Goal: Task Accomplishment & Management: Complete application form

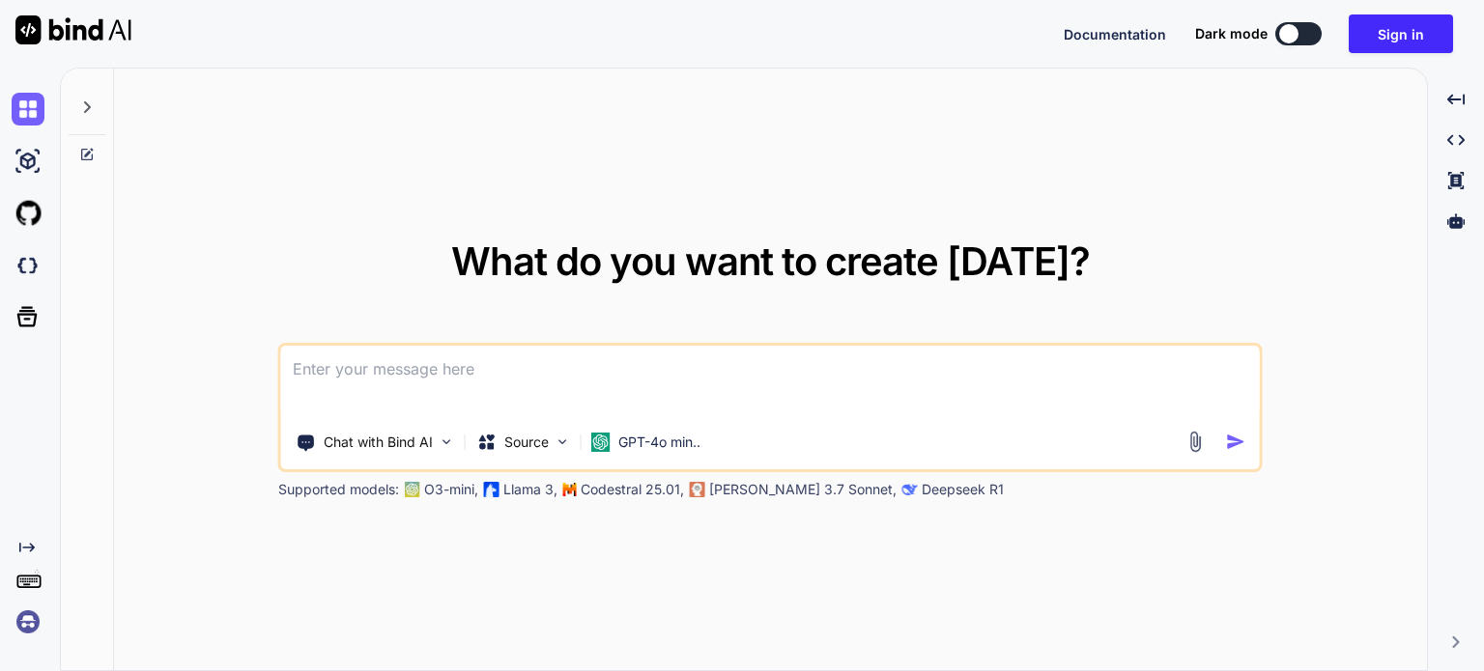
drag, startPoint x: 742, startPoint y: 221, endPoint x: 848, endPoint y: 632, distance: 424.1
click at [848, 632] on div "What do you want to create today? Chat with Bind AI Source GPT-4o min.. Support…" at bounding box center [770, 371] width 1313 height 604
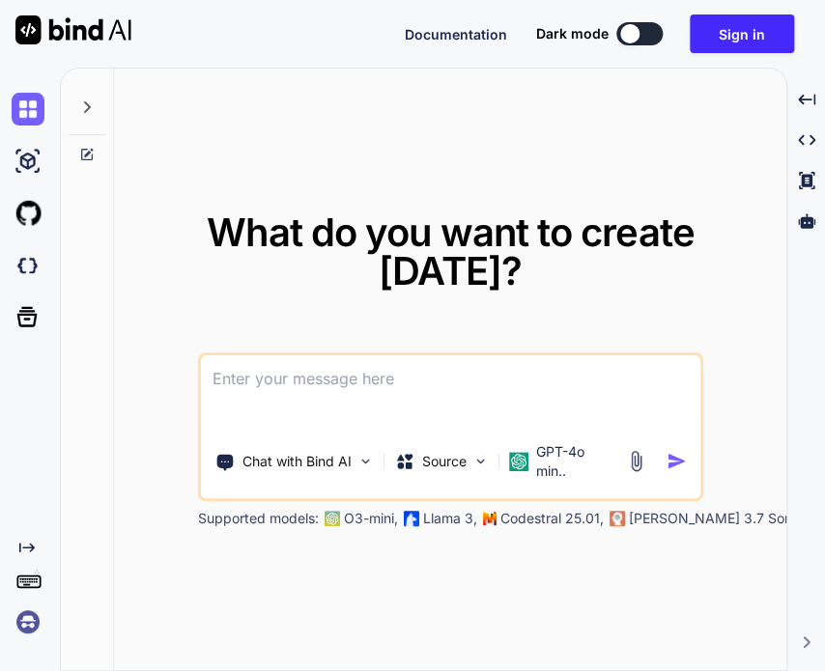
click at [30, 622] on img at bounding box center [28, 622] width 33 height 33
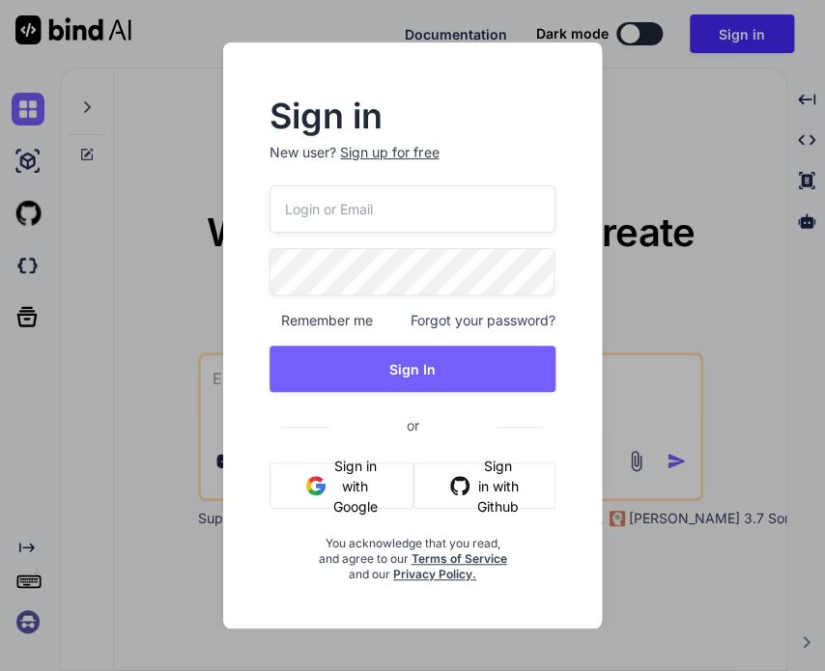
click at [517, 186] on input "email" at bounding box center [412, 208] width 285 height 47
type input "testbindtest129@mailinator.com"
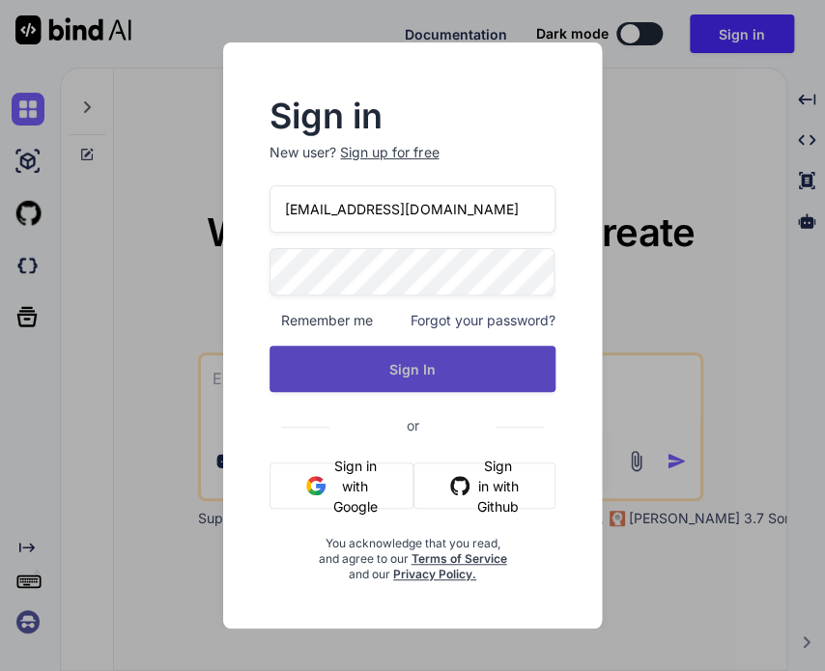
click at [483, 368] on button "Sign In" at bounding box center [412, 369] width 285 height 46
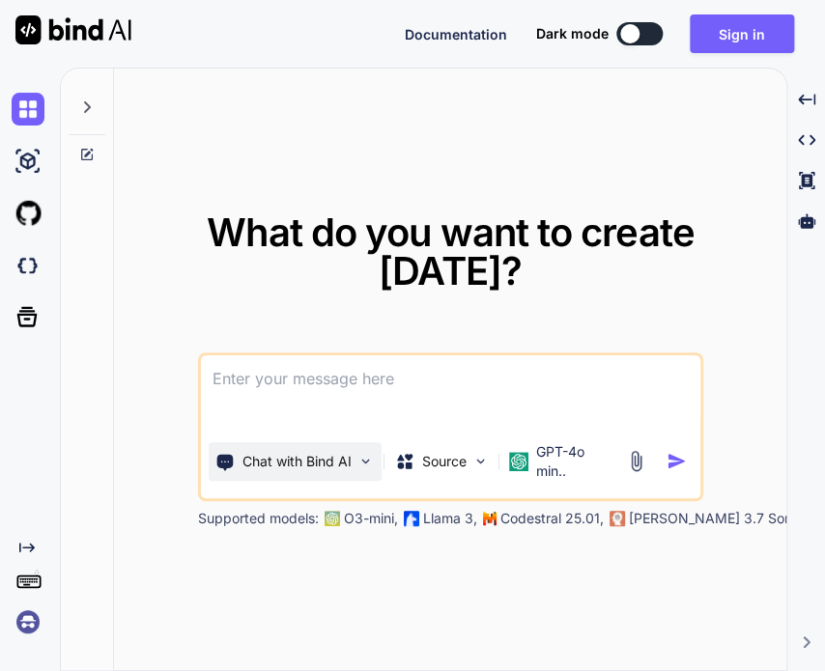
click at [320, 459] on p "Chat with Bind AI" at bounding box center [296, 461] width 109 height 19
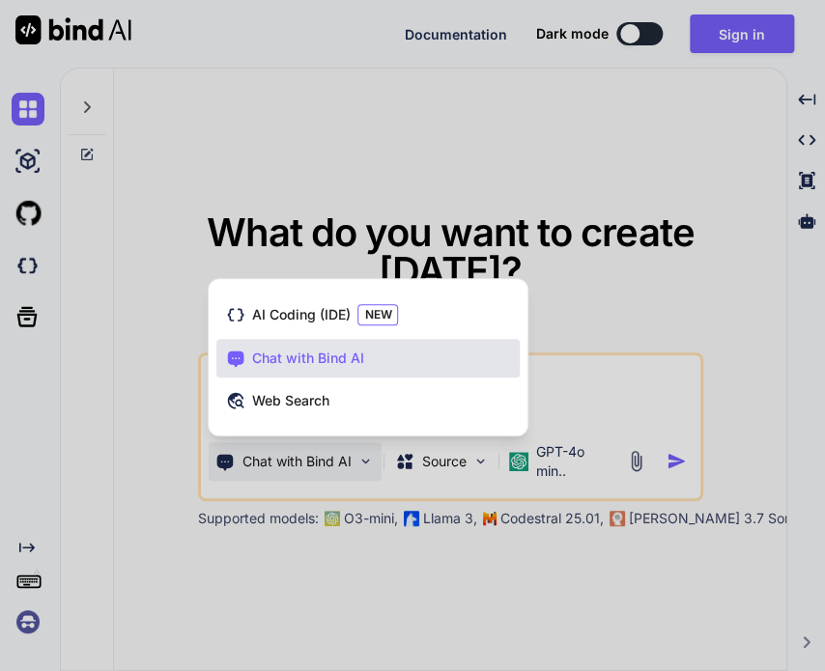
click at [320, 459] on div at bounding box center [412, 335] width 825 height 671
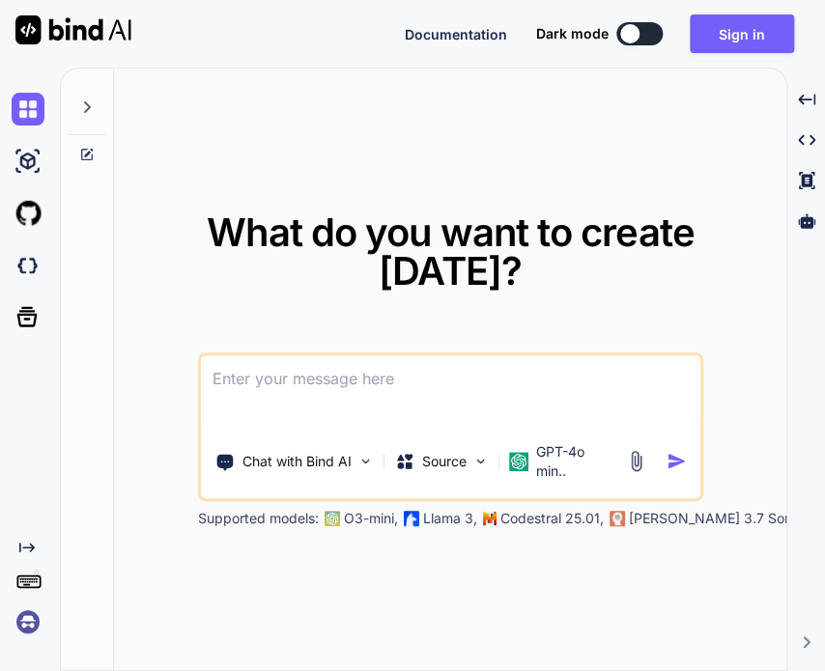
click at [820, 112] on div "What do you want to create today? Chat with Bind AI Source GPT-4o min.. Support…" at bounding box center [442, 370] width 765 height 604
click at [26, 633] on img at bounding box center [28, 622] width 33 height 33
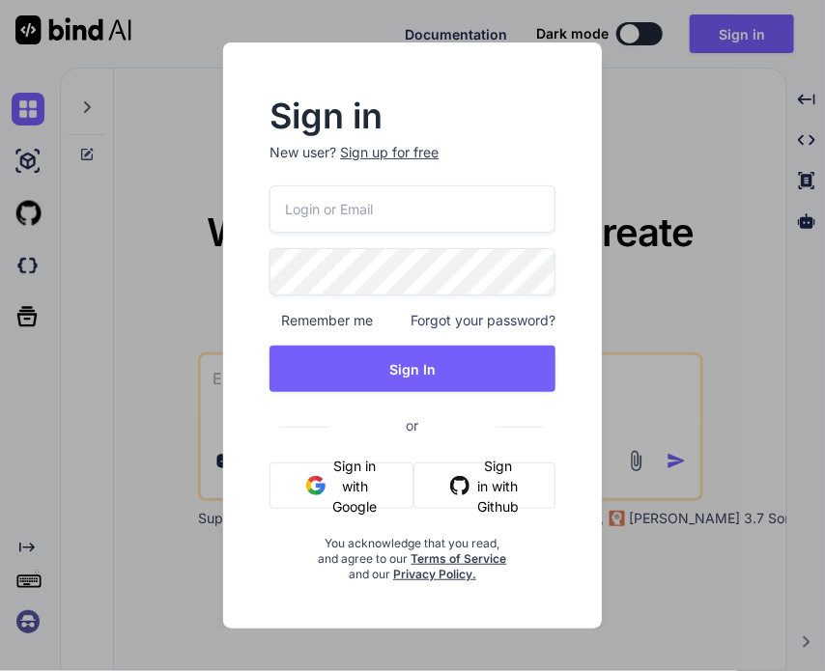
click at [497, 201] on input "email" at bounding box center [413, 208] width 286 height 47
paste input "testbind22"
type input "testbind22"
type input "testbindtest129@mailinator.com"
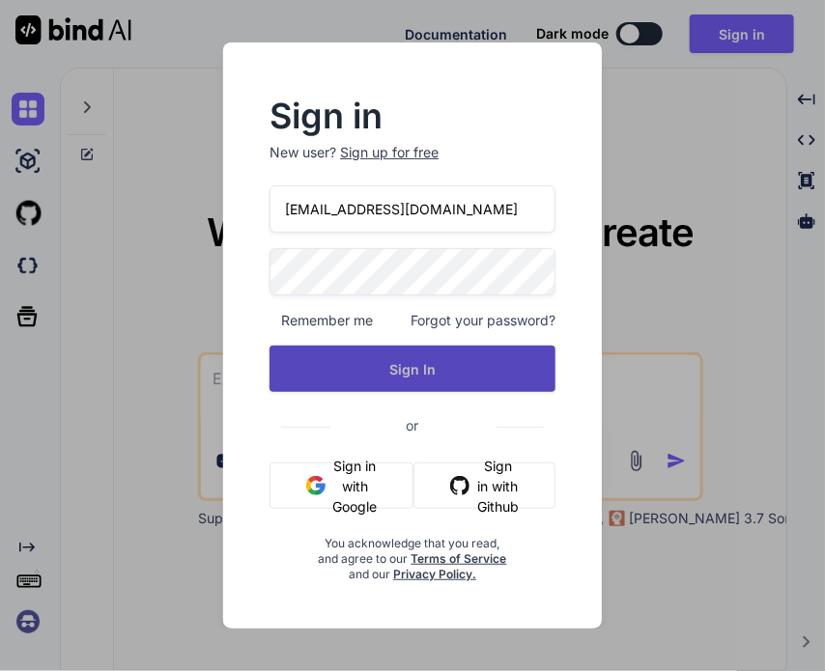
click at [404, 362] on button "Sign In" at bounding box center [413, 369] width 286 height 46
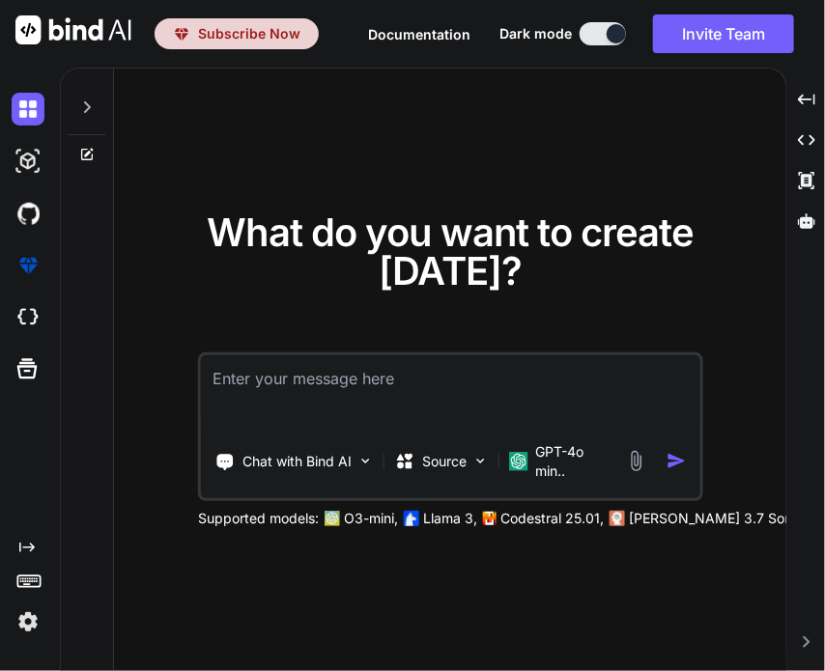
click at [43, 637] on img at bounding box center [28, 622] width 33 height 33
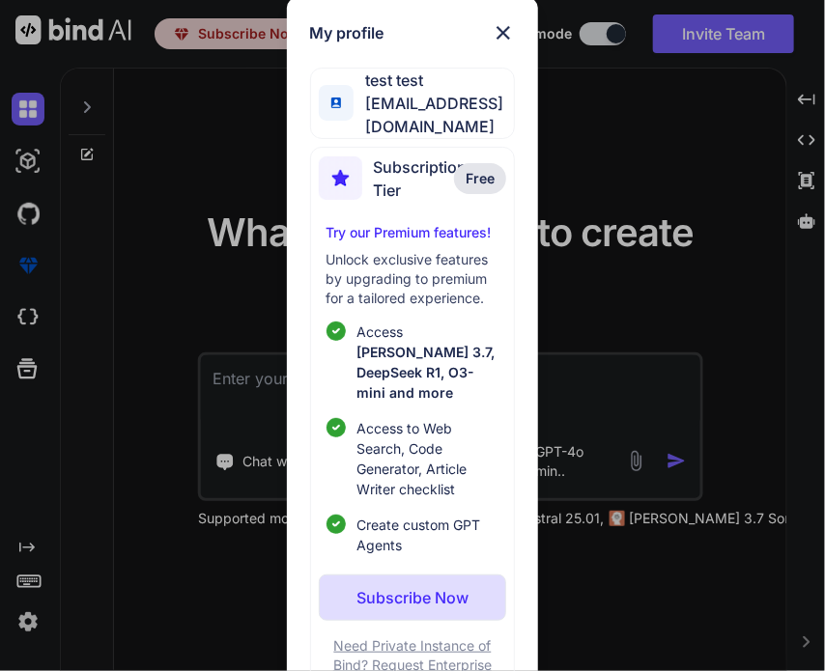
scroll to position [43, 0]
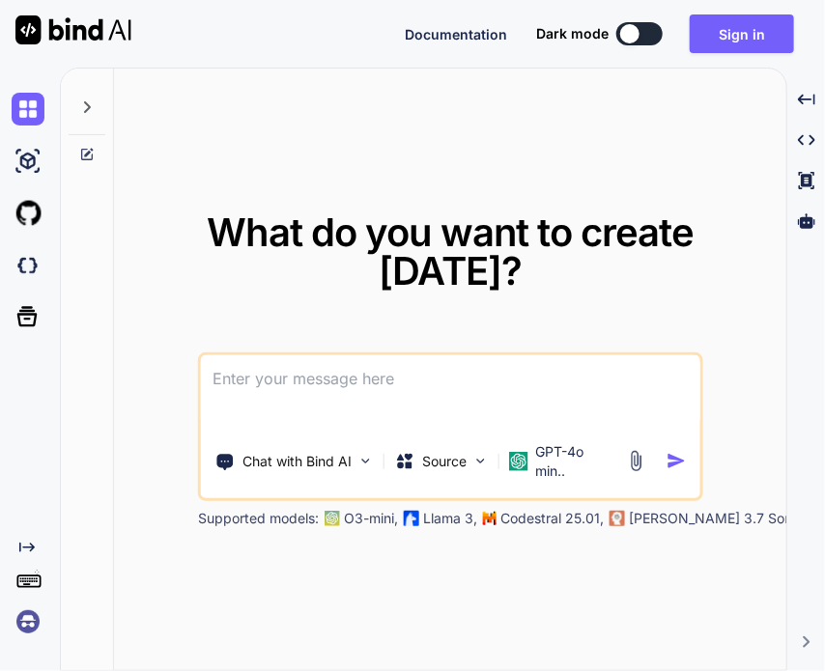
click at [264, 219] on span "What do you want to create [DATE]?" at bounding box center [450, 252] width 487 height 86
click at [31, 638] on div "Created with Pixso." at bounding box center [30, 370] width 60 height 604
click at [23, 616] on img at bounding box center [28, 622] width 33 height 33
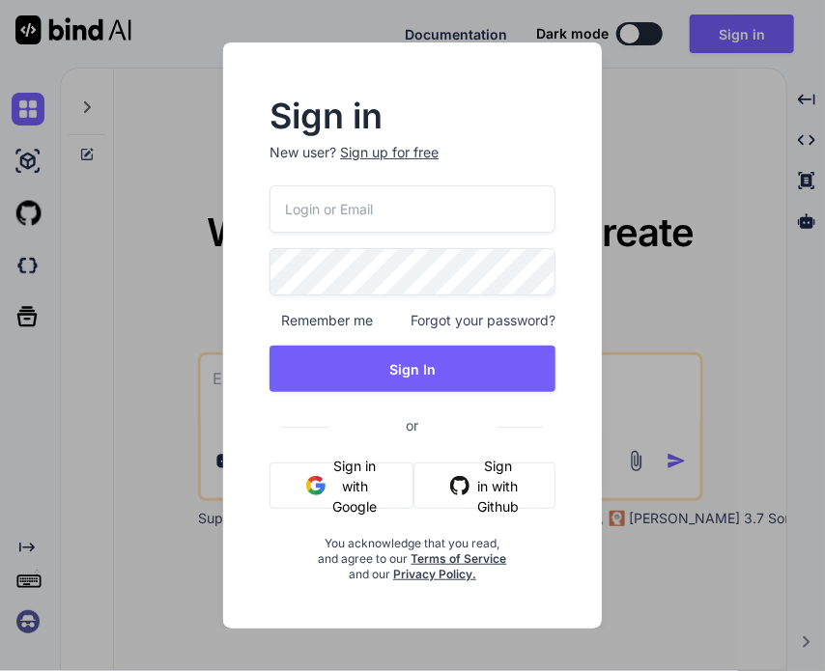
click at [405, 150] on div "Sign up for free" at bounding box center [389, 152] width 99 height 19
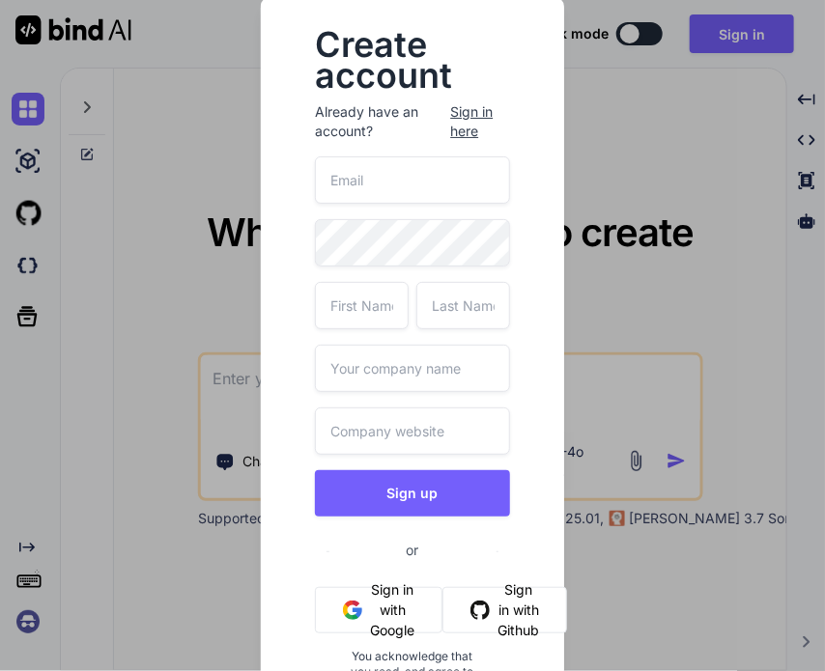
click at [396, 173] on input "email" at bounding box center [412, 179] width 194 height 47
paste input "testbind23"
type input "[EMAIL_ADDRESS][DOMAIN_NAME]"
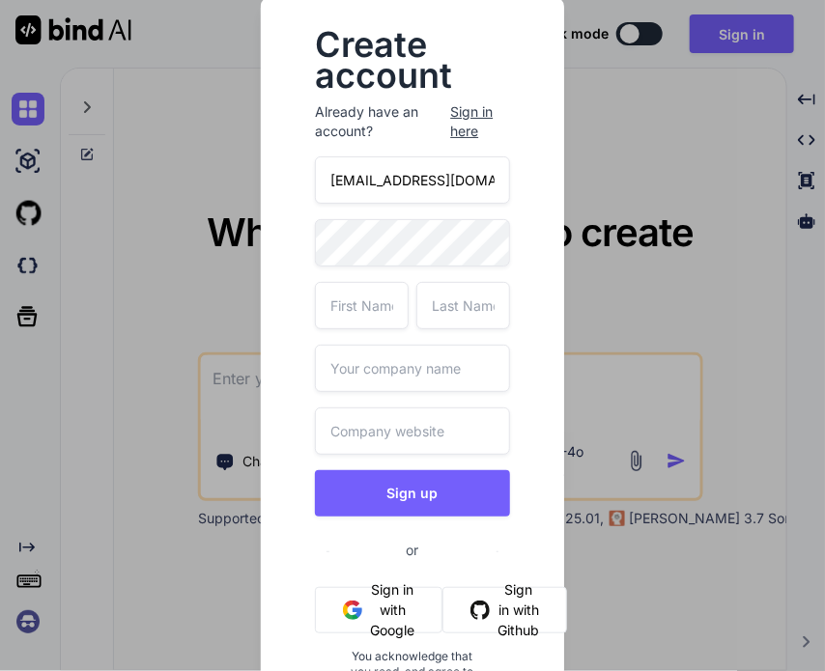
click at [362, 302] on input "text" at bounding box center [362, 305] width 94 height 47
type input "test"
click at [444, 304] on input "text" at bounding box center [463, 305] width 94 height 47
type input "test"
click at [410, 358] on input "text" at bounding box center [412, 368] width 194 height 47
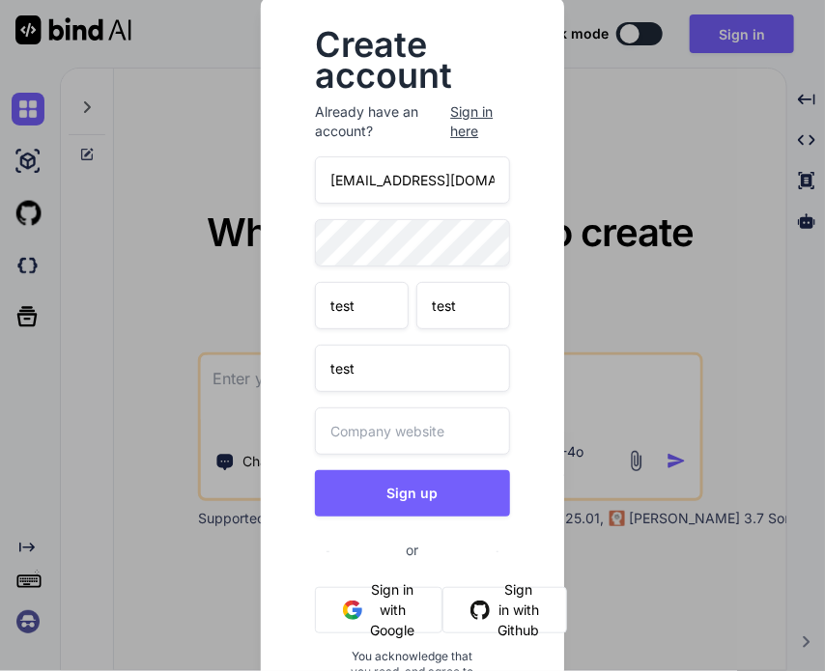
type input "test"
click at [383, 424] on input "text" at bounding box center [412, 431] width 194 height 47
type input "test"
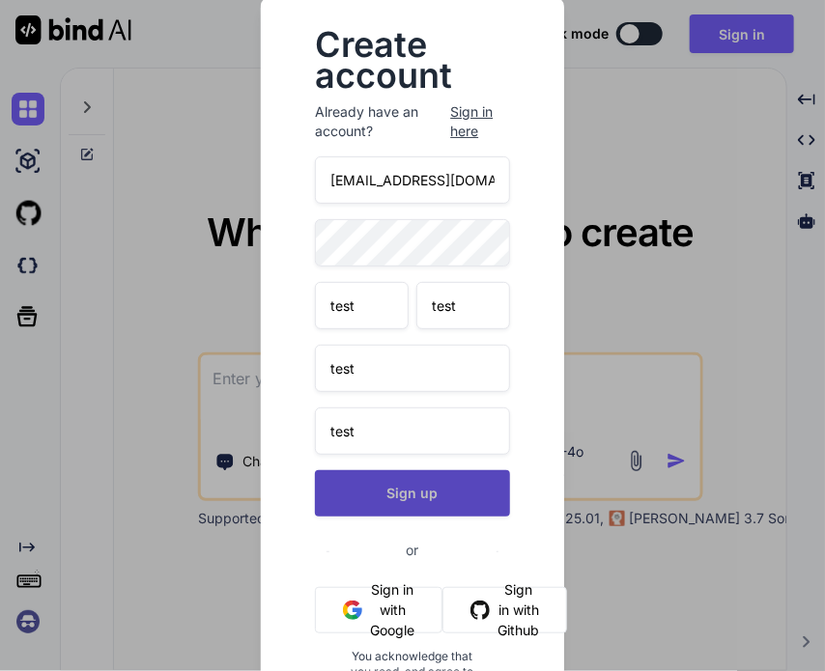
click at [410, 495] on button "Sign up" at bounding box center [412, 493] width 194 height 46
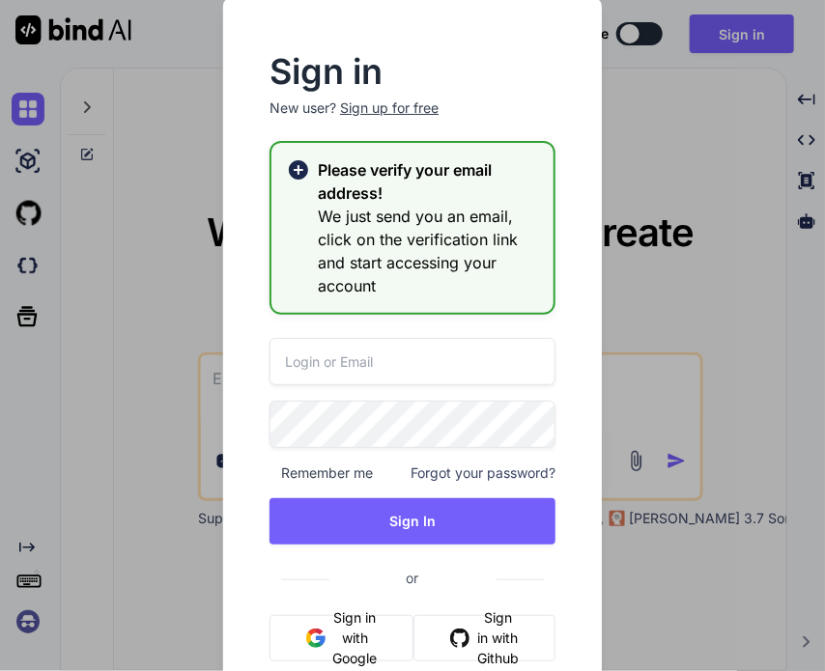
click at [392, 355] on input "email" at bounding box center [413, 361] width 286 height 47
paste input "testbind23@mailinator.com"
type input "testbind23@mailinator.com"
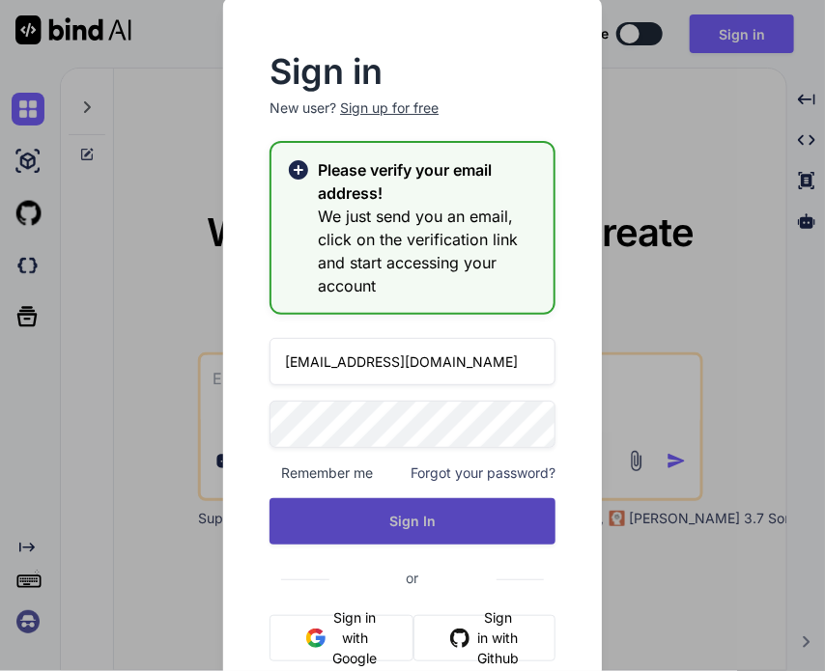
click at [374, 516] on button "Sign In" at bounding box center [413, 521] width 286 height 46
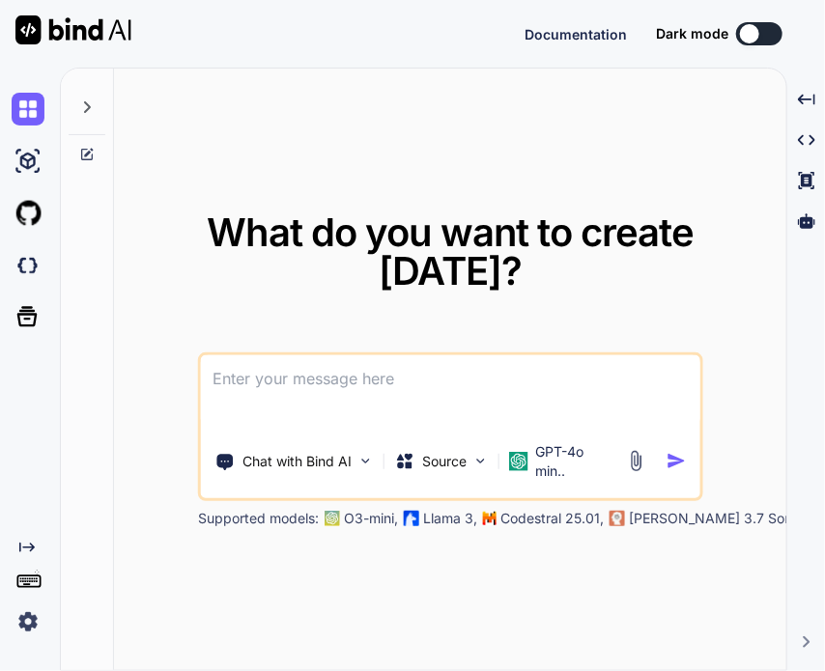
type textarea "x"
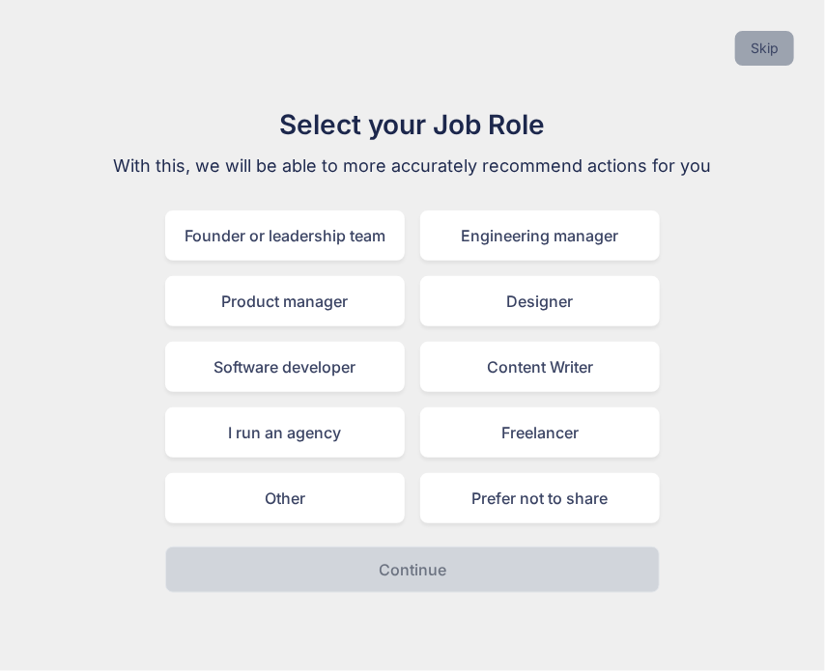
click at [742, 47] on button "Skip" at bounding box center [764, 48] width 59 height 35
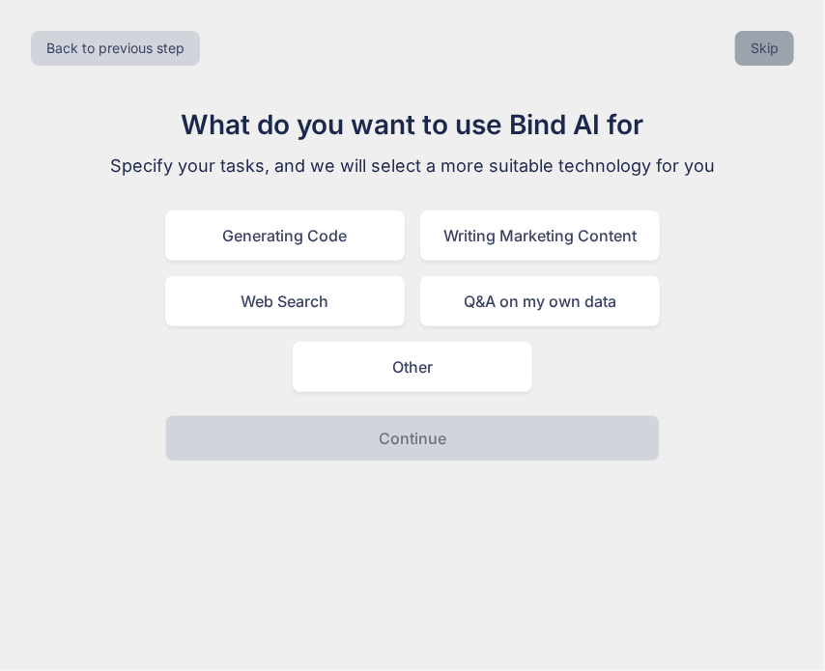
click at [742, 47] on button "Skip" at bounding box center [764, 48] width 59 height 35
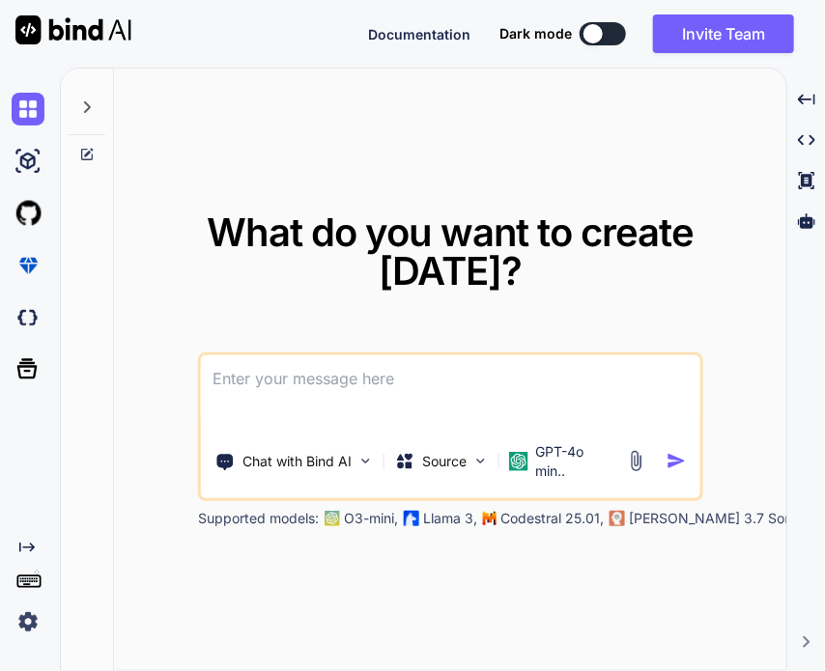
click at [35, 615] on img at bounding box center [28, 622] width 33 height 33
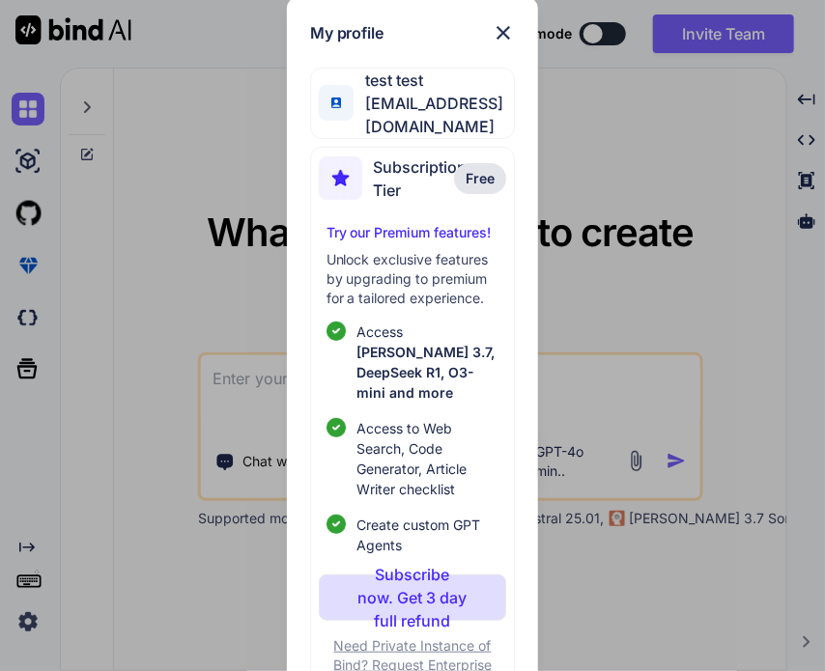
scroll to position [65, 0]
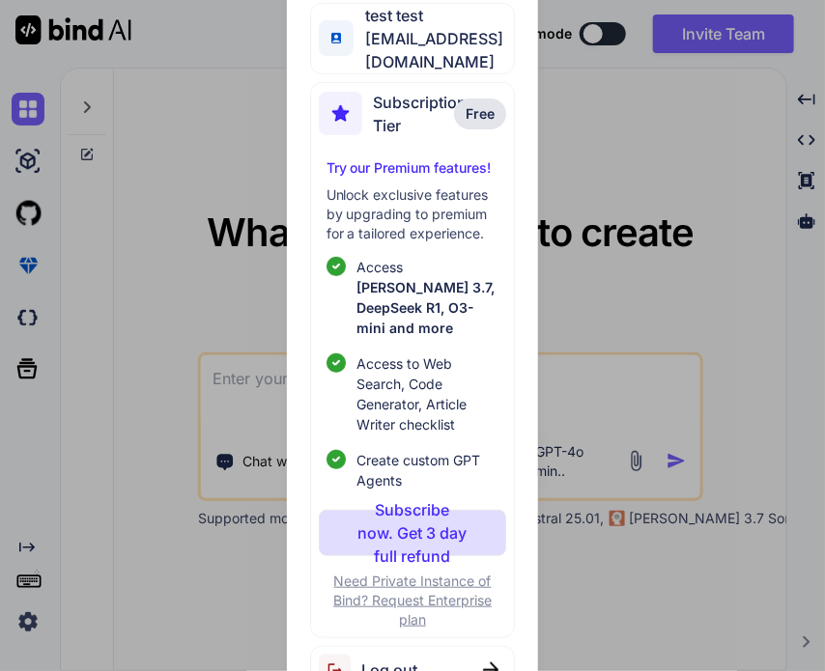
click at [383, 646] on div "Log out" at bounding box center [413, 670] width 206 height 49
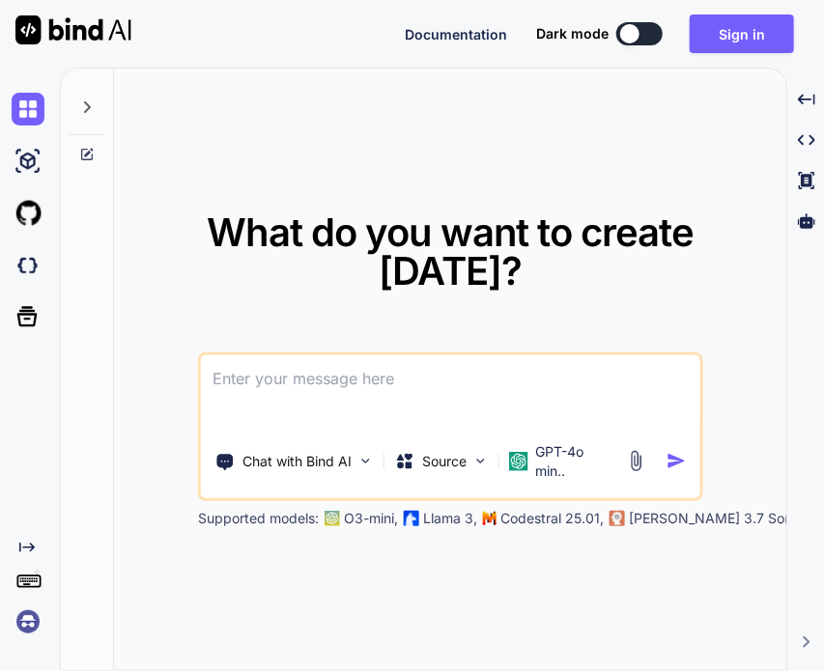
click at [20, 631] on img at bounding box center [28, 622] width 33 height 33
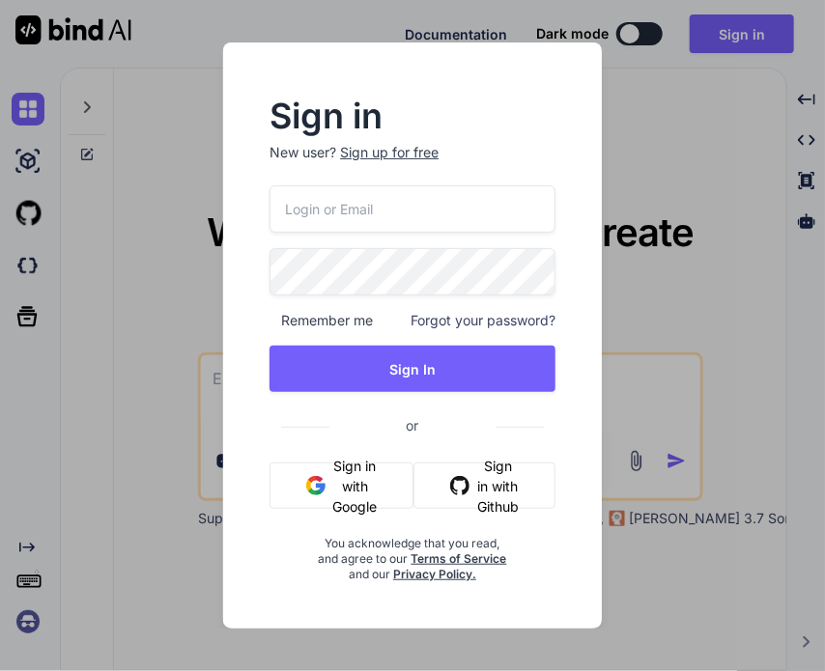
click at [424, 211] on input "email" at bounding box center [413, 208] width 286 height 47
paste input "testbind23@mailinator.com"
type input "testbind23@mailinator.com"
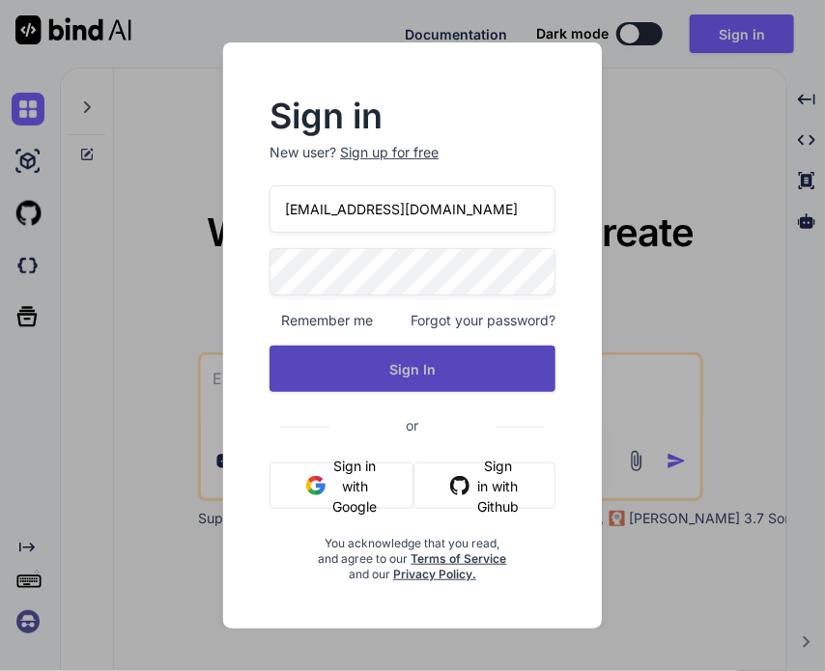
click at [417, 348] on button "Sign In" at bounding box center [413, 369] width 286 height 46
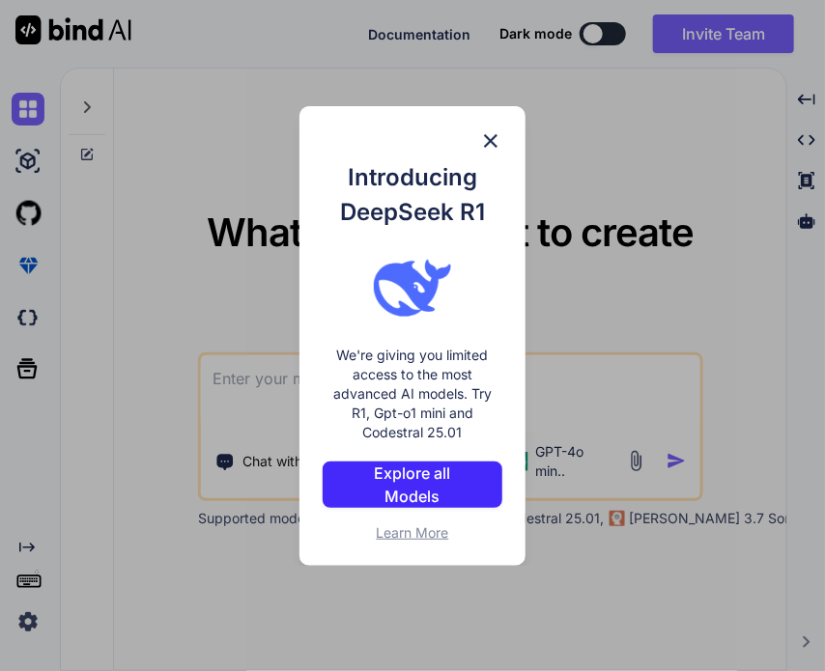
click at [476, 142] on div "Introducing DeepSeek R1 We're giving you limited access to the most advanced AI…" at bounding box center [412, 336] width 227 height 460
click at [483, 151] on img at bounding box center [490, 140] width 23 height 23
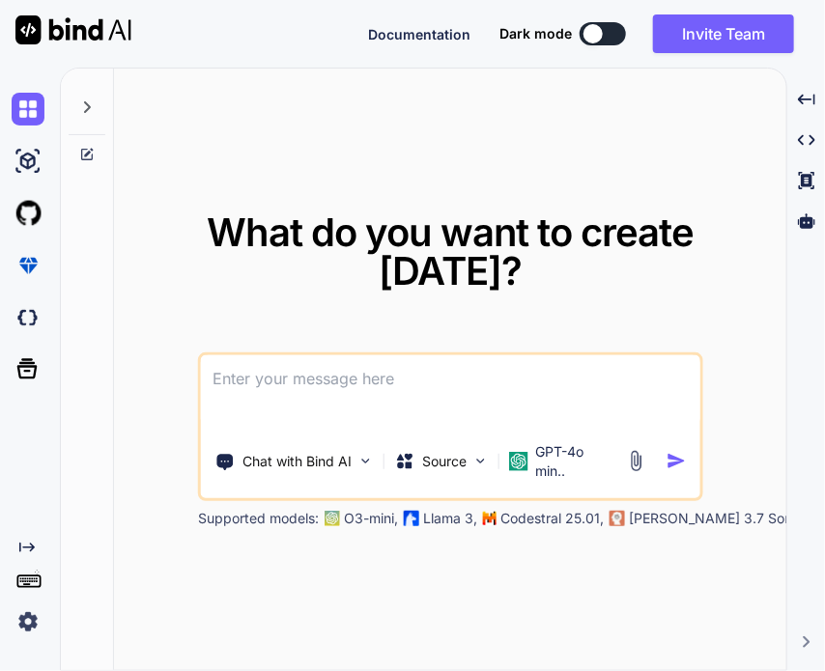
click at [16, 621] on img at bounding box center [28, 622] width 33 height 33
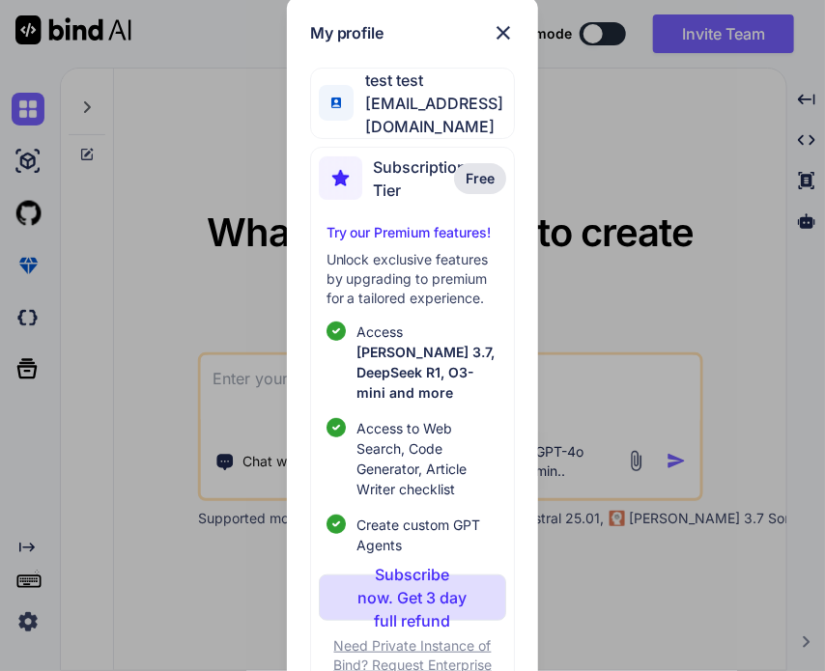
scroll to position [65, 0]
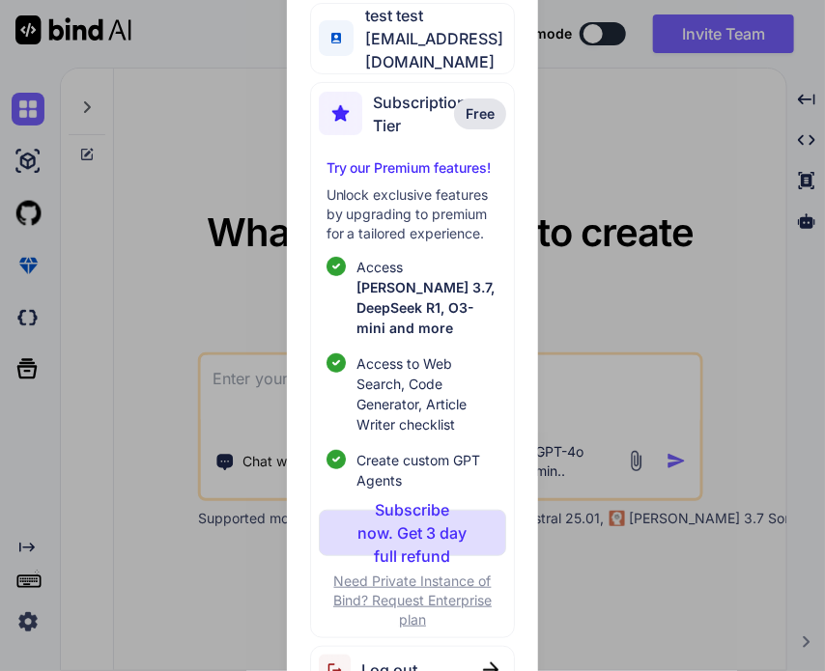
click at [413, 659] on span "Log out" at bounding box center [390, 670] width 56 height 23
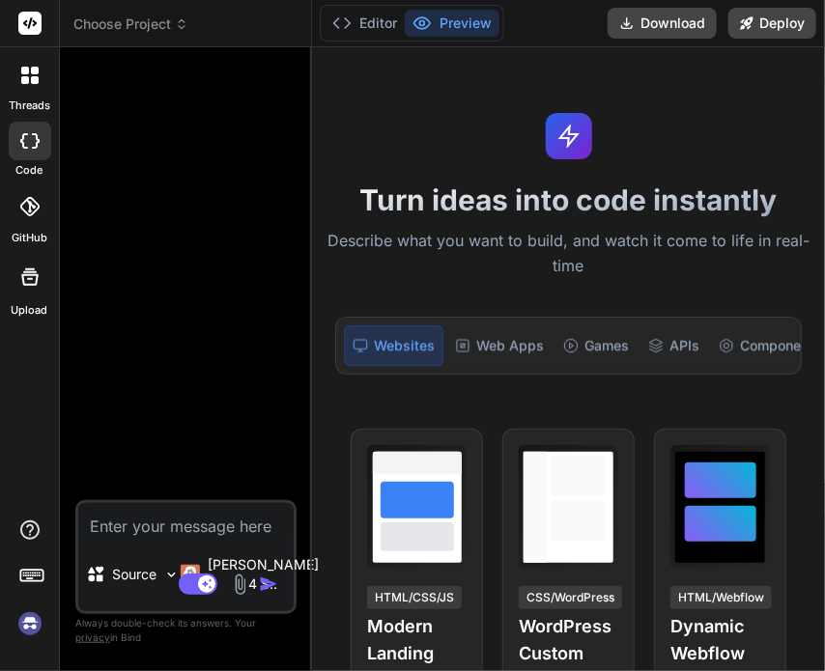
type textarea "x"
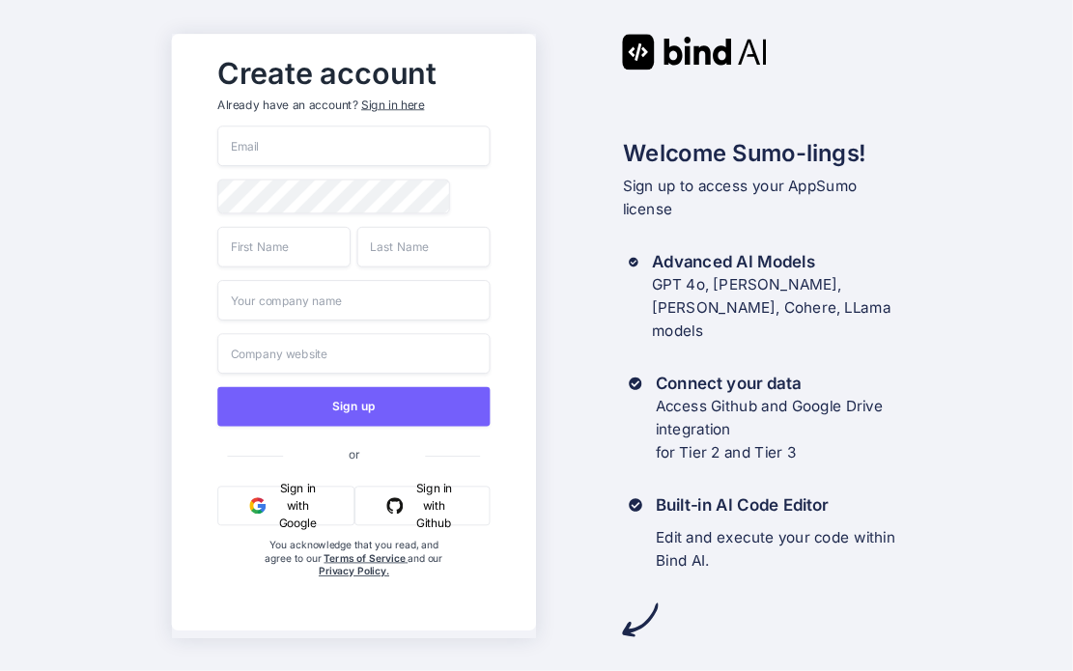
click at [364, 127] on input "email" at bounding box center [353, 146] width 273 height 41
paste input "testbind25"
type input "[EMAIL_ADDRESS][DOMAIN_NAME]"
click at [247, 267] on input "text" at bounding box center [283, 246] width 133 height 41
type input "test"
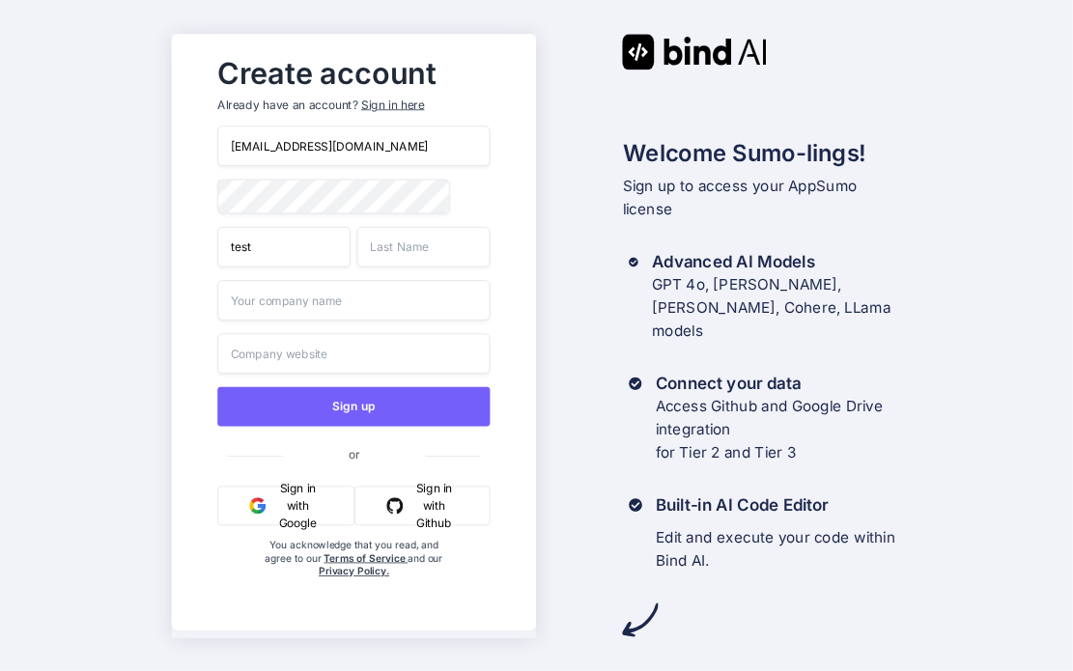
click at [419, 245] on input "text" at bounding box center [423, 246] width 133 height 41
type input "test"
click at [324, 314] on input "text" at bounding box center [353, 299] width 273 height 41
type input "test"
click at [282, 351] on input "text" at bounding box center [353, 353] width 273 height 41
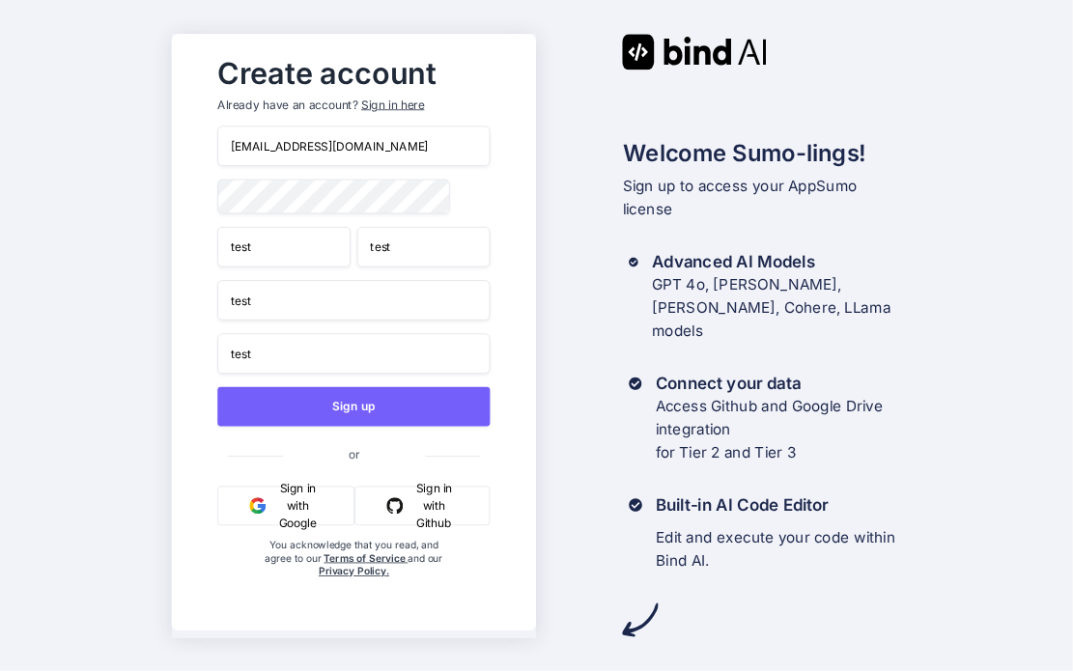
type input "test"
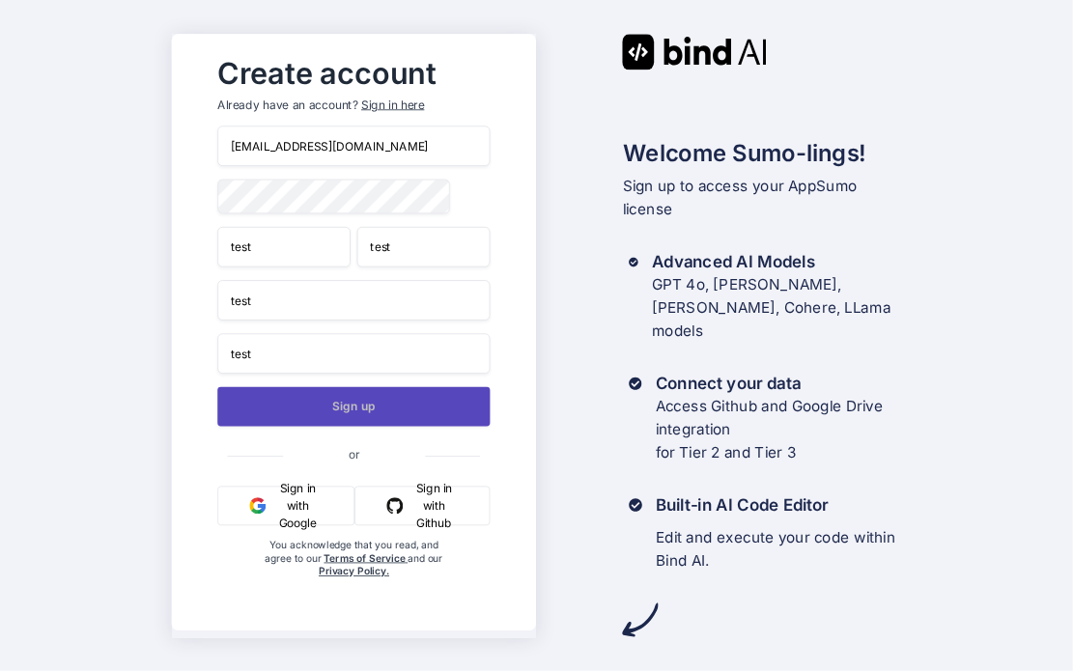
click at [433, 403] on button "Sign up" at bounding box center [353, 406] width 273 height 40
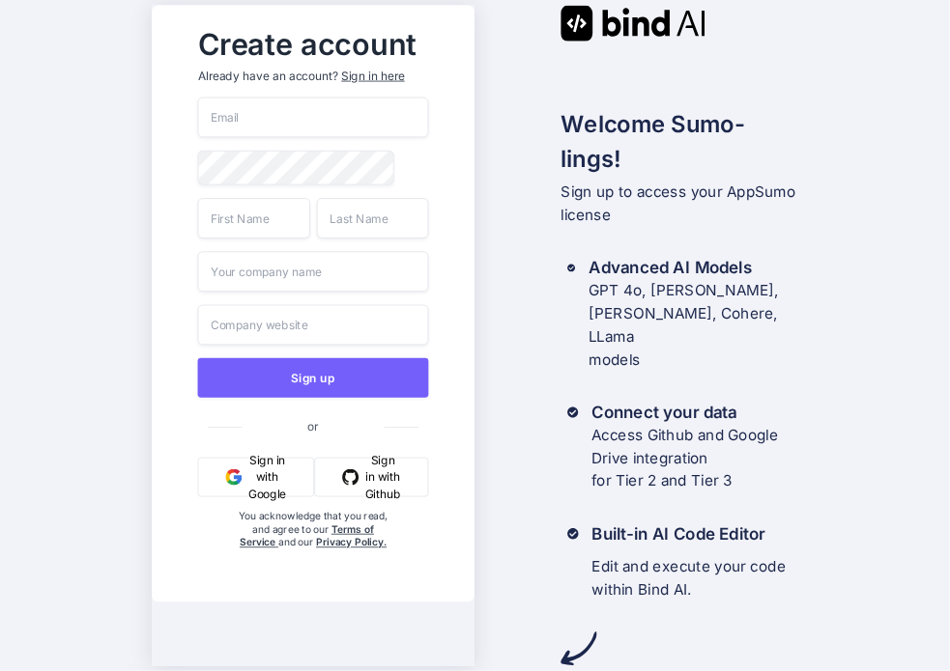
click at [307, 110] on input "email" at bounding box center [313, 117] width 231 height 41
paste input "testbind25"
type input "[EMAIL_ADDRESS][DOMAIN_NAME]"
drag, startPoint x: 237, startPoint y: 258, endPoint x: 249, endPoint y: 244, distance: 18.5
click at [249, 244] on div "[EMAIL_ADDRESS][DOMAIN_NAME] Sign up or Sign in with Google Sign in with Github…" at bounding box center [313, 343] width 231 height 492
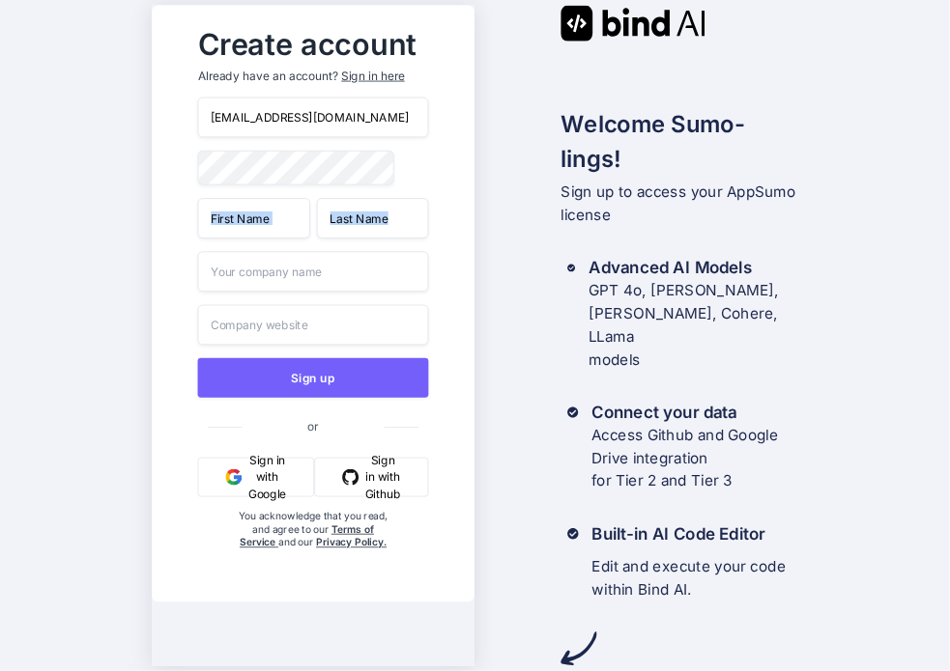
click at [249, 238] on input "text" at bounding box center [254, 217] width 112 height 41
type input "test"
click at [359, 236] on input "text" at bounding box center [373, 217] width 112 height 41
type input "test"
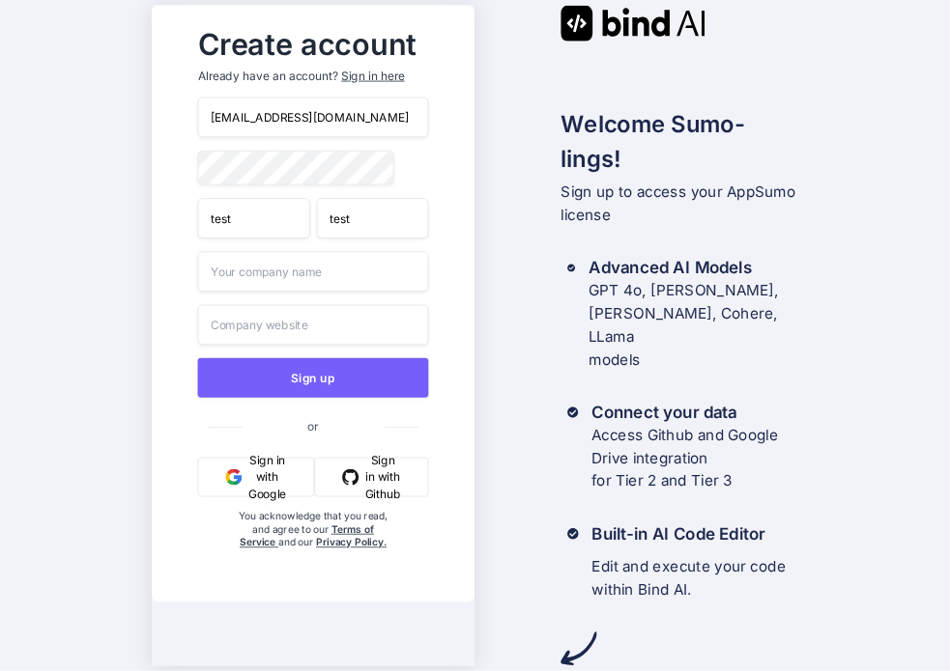
click at [270, 288] on input "text" at bounding box center [313, 271] width 231 height 41
type input "test"
click at [257, 329] on input "text" at bounding box center [313, 324] width 231 height 41
type input "test"
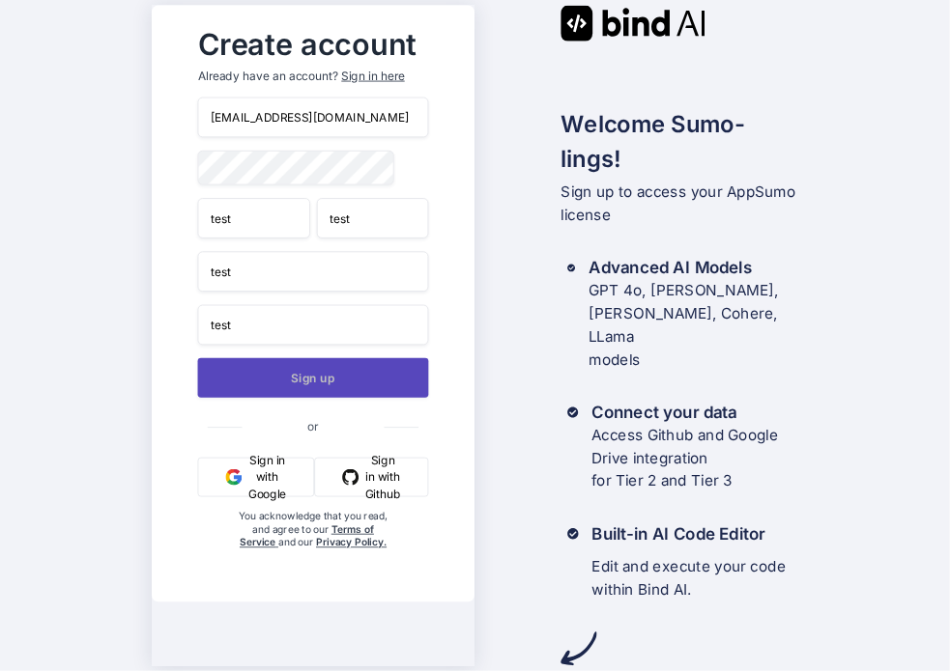
click at [295, 397] on button "Sign up" at bounding box center [313, 377] width 231 height 40
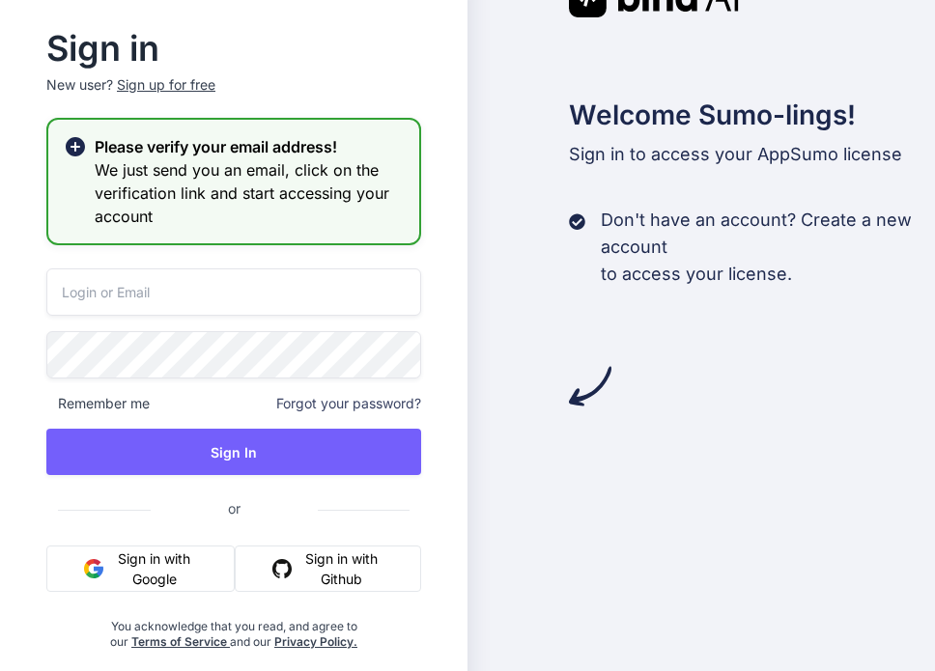
click at [170, 298] on input "email" at bounding box center [233, 292] width 375 height 47
paste input "testbind25"
type input "[EMAIL_ADDRESS][DOMAIN_NAME]"
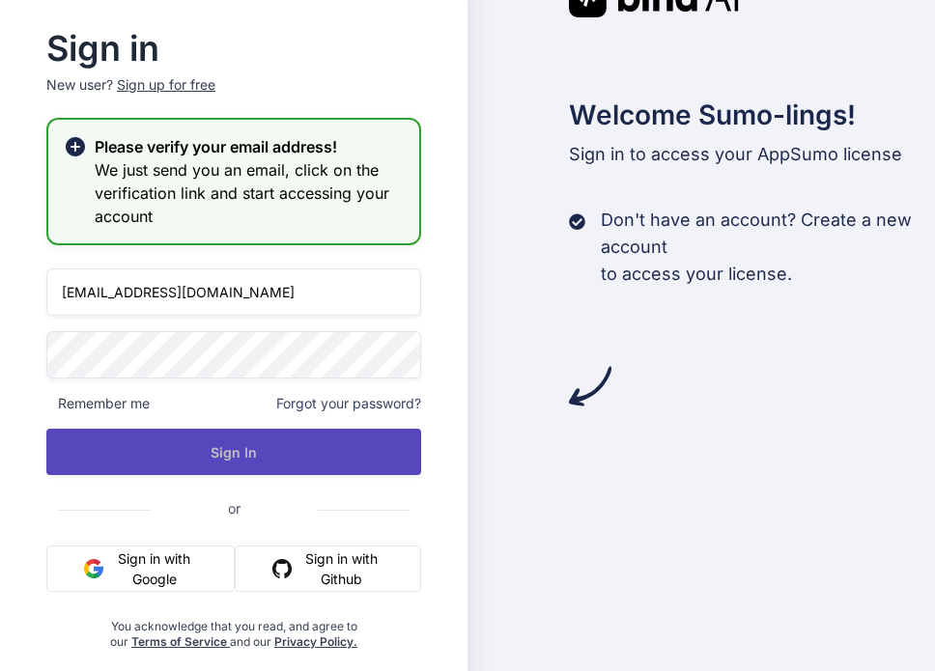
click at [174, 441] on button "Sign In" at bounding box center [233, 452] width 375 height 46
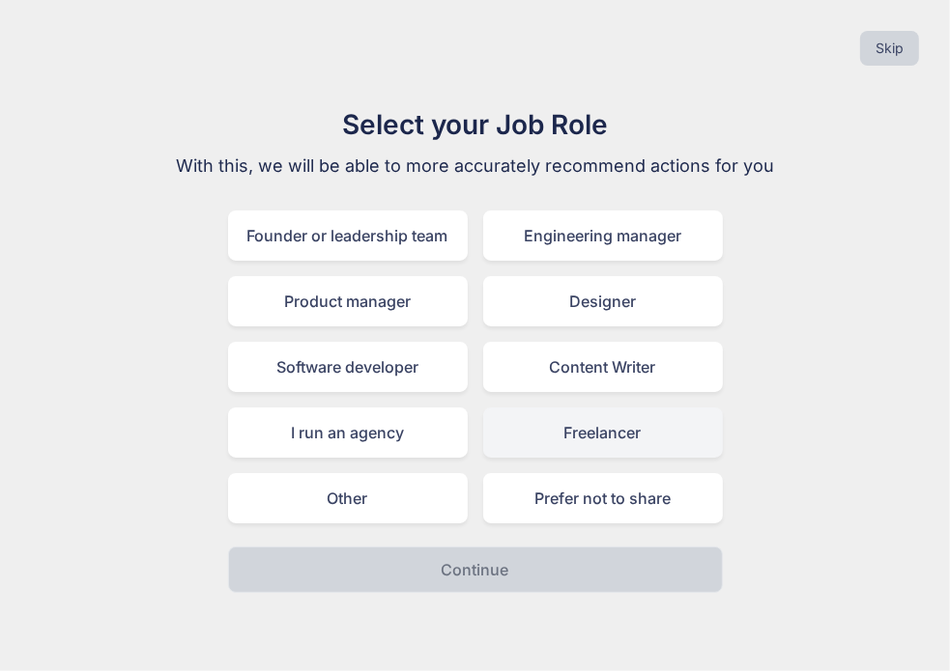
drag, startPoint x: 522, startPoint y: 406, endPoint x: 535, endPoint y: 428, distance: 26.0
click at [535, 428] on div "Freelancer" at bounding box center [603, 433] width 240 height 50
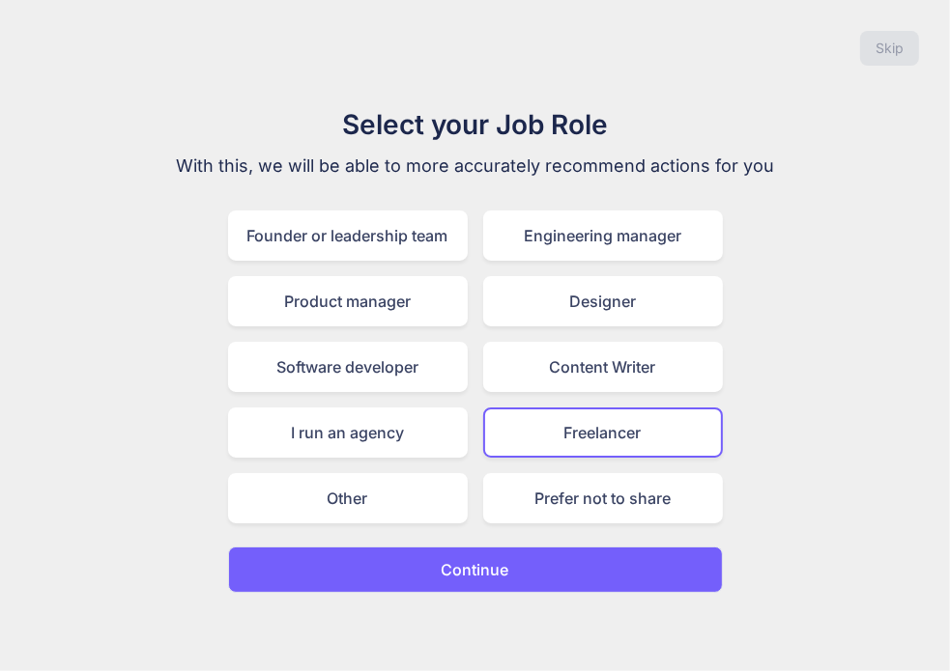
click at [535, 428] on div "Freelancer" at bounding box center [603, 433] width 240 height 50
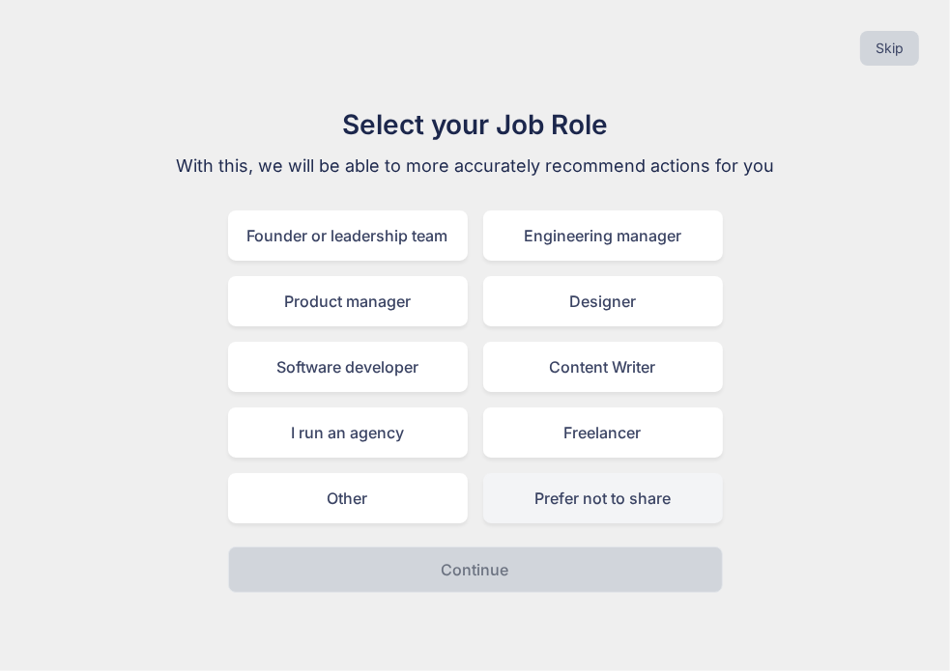
click at [574, 497] on div "Prefer not to share" at bounding box center [603, 498] width 240 height 50
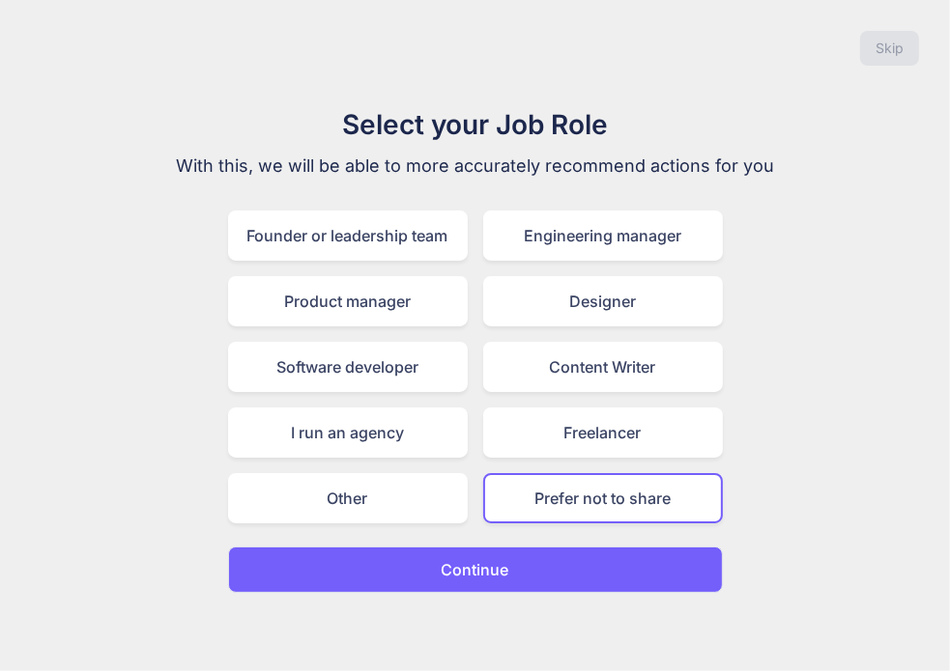
click at [525, 548] on button "Continue" at bounding box center [475, 570] width 495 height 46
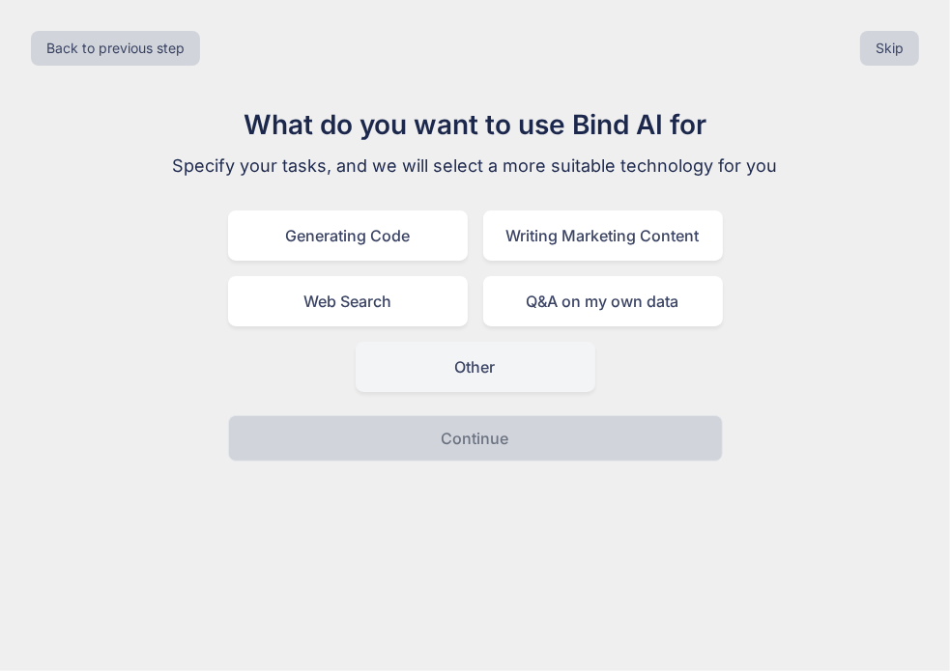
click at [468, 358] on div "Other" at bounding box center [475, 367] width 240 height 50
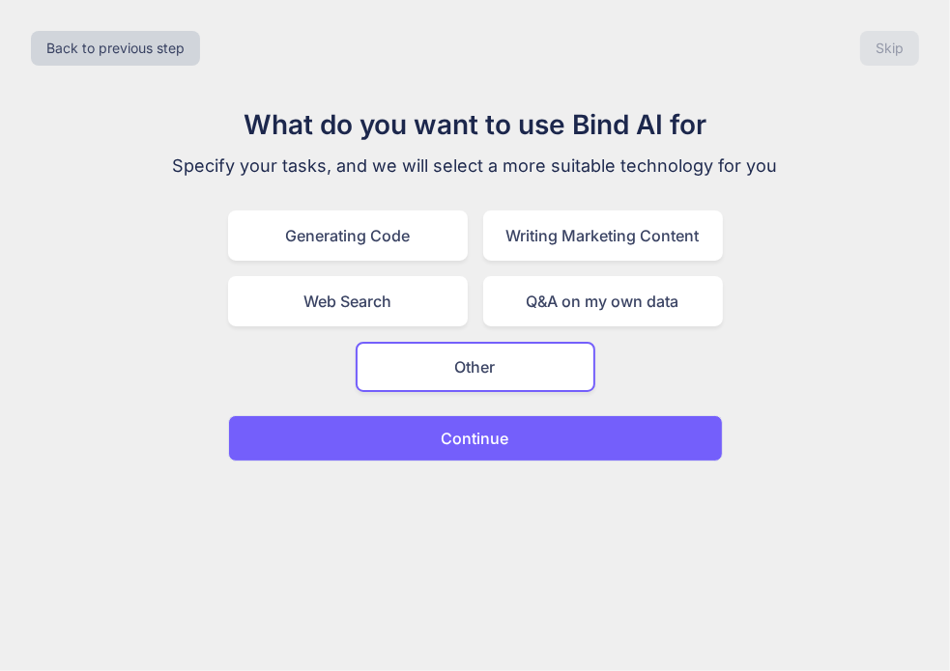
click at [462, 416] on button "Continue" at bounding box center [475, 438] width 495 height 46
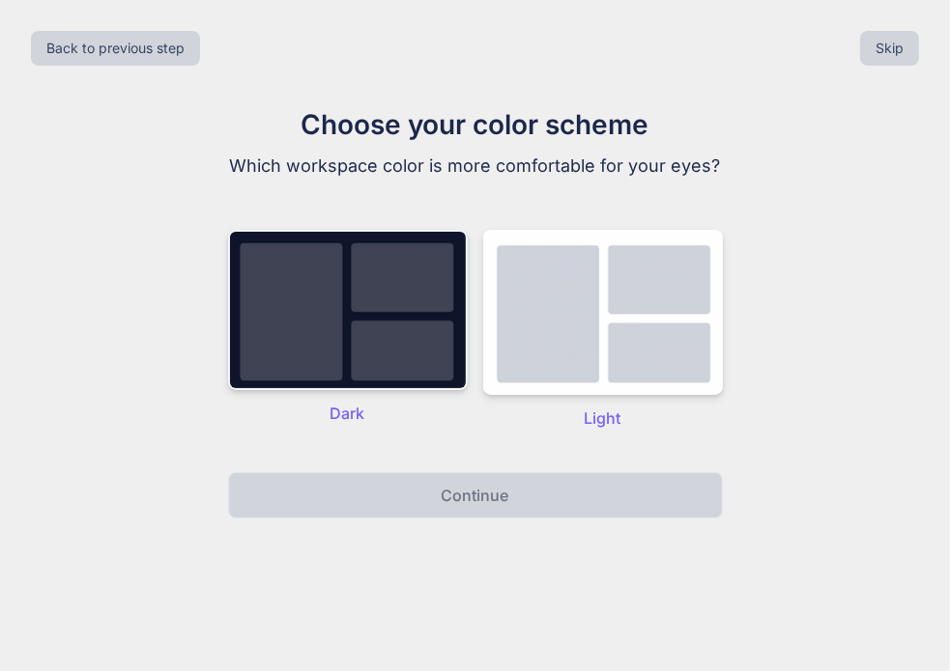
click at [410, 355] on img at bounding box center [348, 310] width 240 height 160
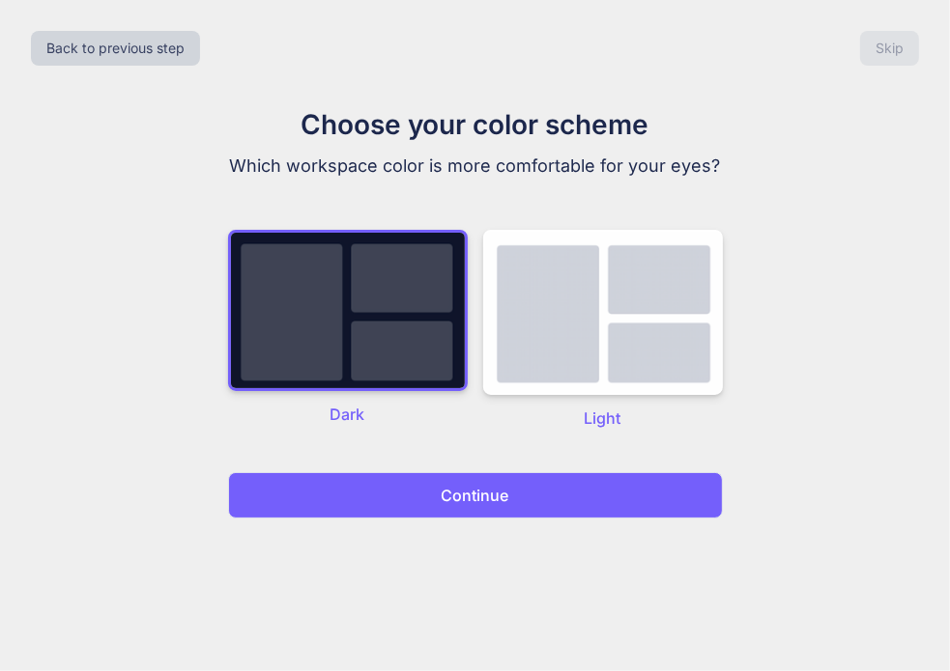
click at [471, 486] on p "Continue" at bounding box center [475, 495] width 68 height 23
click at [628, 498] on button "Continue" at bounding box center [475, 495] width 495 height 46
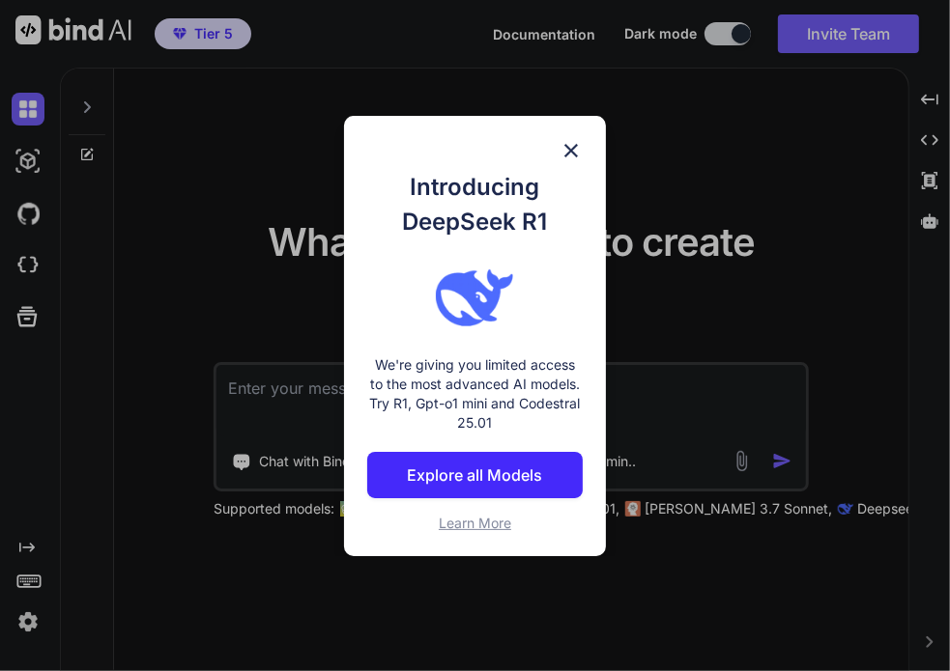
click at [572, 150] on img at bounding box center [570, 150] width 23 height 23
